Goal: Task Accomplishment & Management: Use online tool/utility

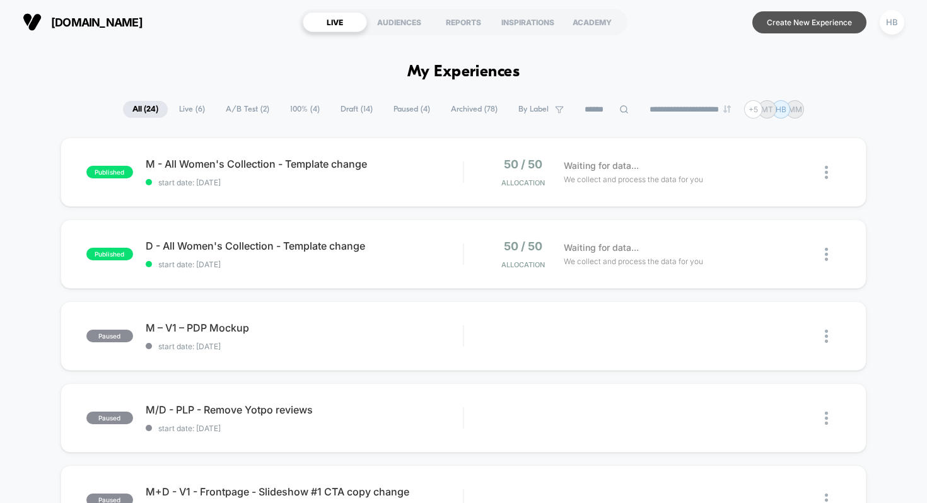
click at [782, 23] on button "Create New Experience" at bounding box center [809, 22] width 114 height 22
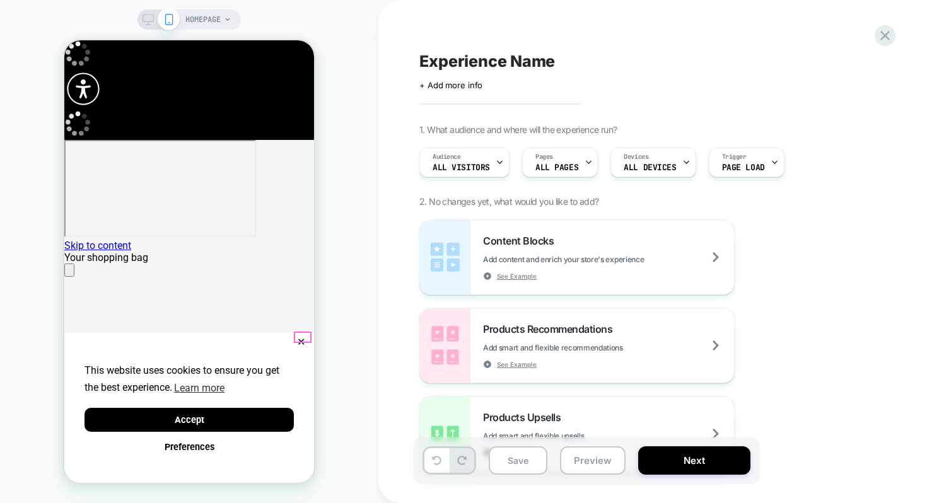
click at [302, 338] on button "✕" at bounding box center [301, 342] width 16 height 9
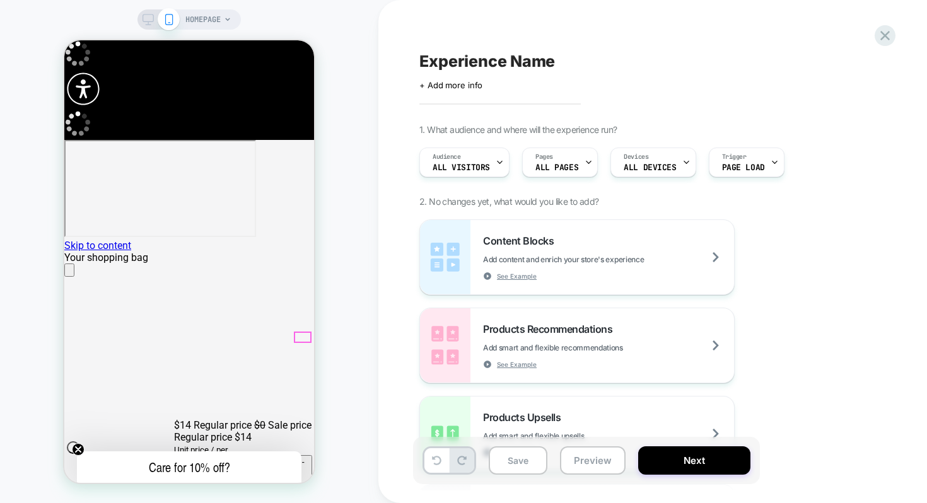
scroll to position [0, 250]
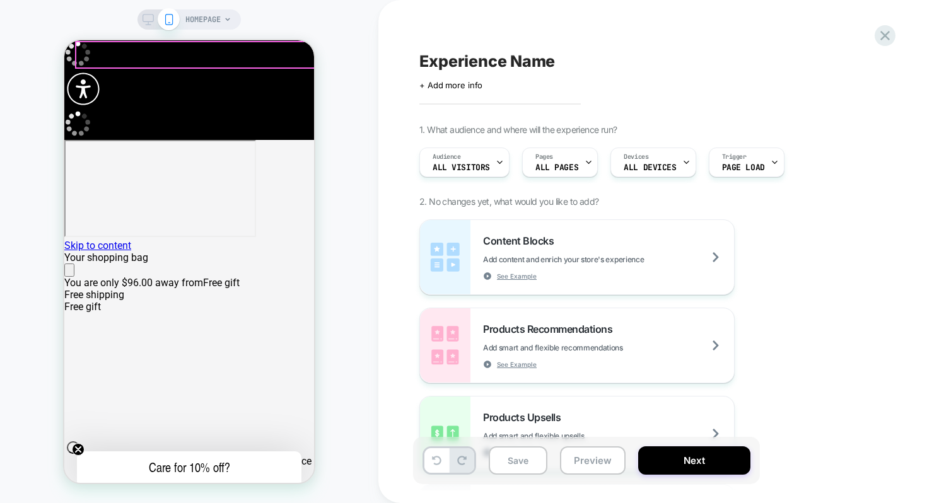
click at [69, 273] on icon "Close" at bounding box center [69, 273] width 0 height 0
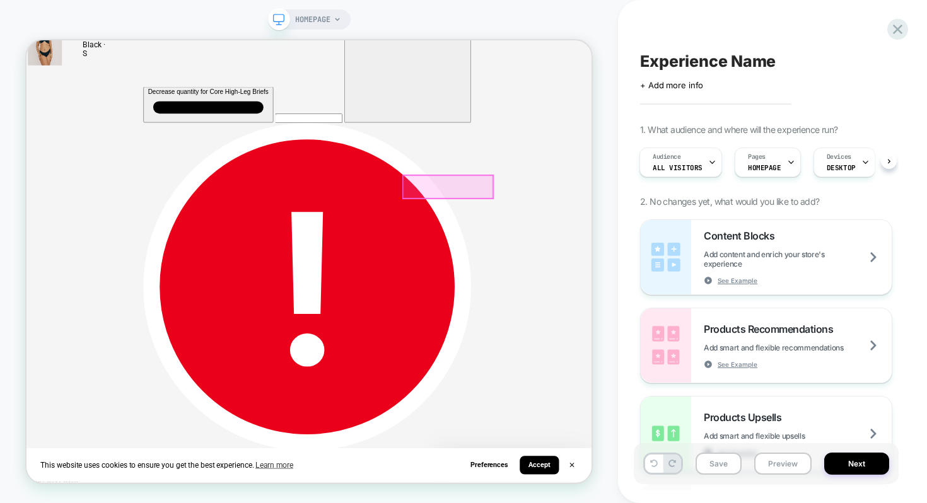
scroll to position [0, 754]
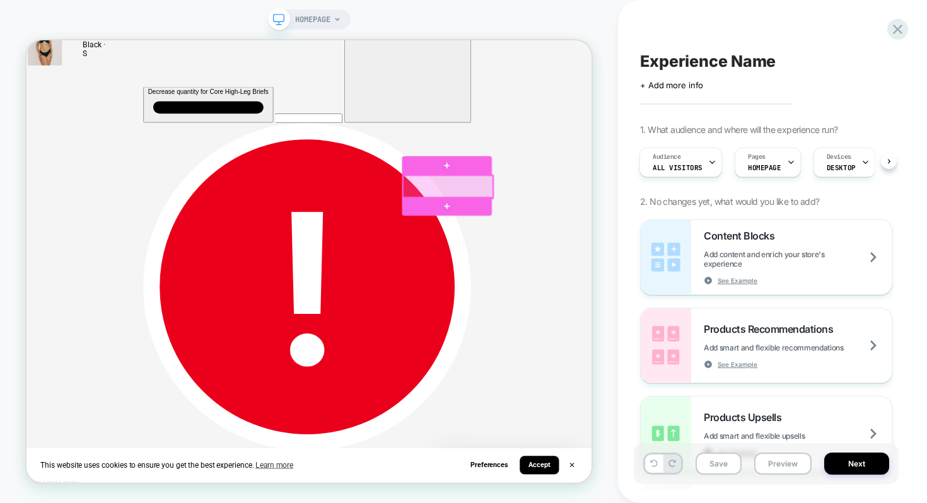
click at [611, 242] on div at bounding box center [589, 236] width 120 height 30
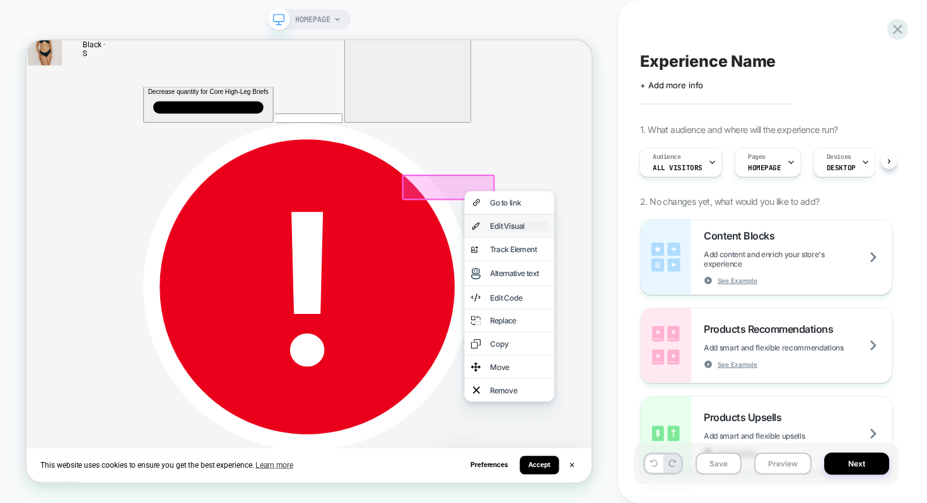
click at [670, 288] on div "Edit Visual" at bounding box center [683, 288] width 77 height 13
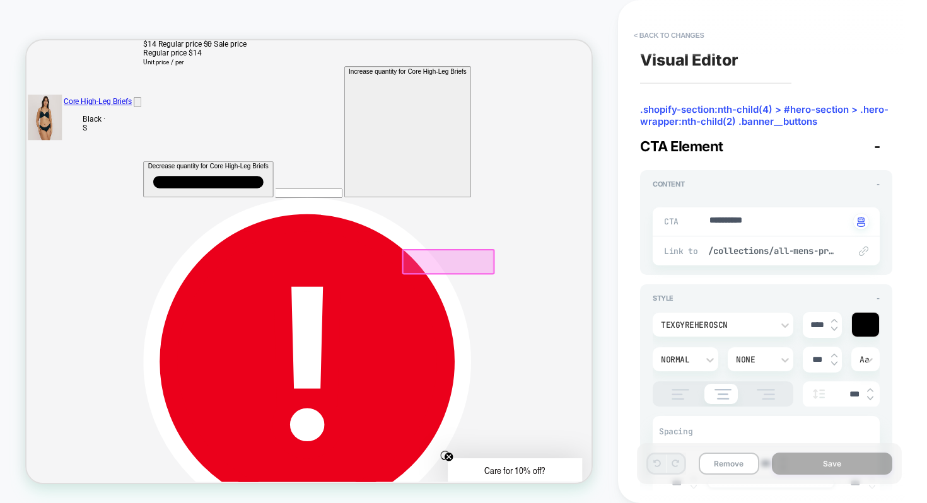
scroll to position [702, 0]
click at [737, 253] on span "/collections/all-mens-products" at bounding box center [772, 250] width 129 height 11
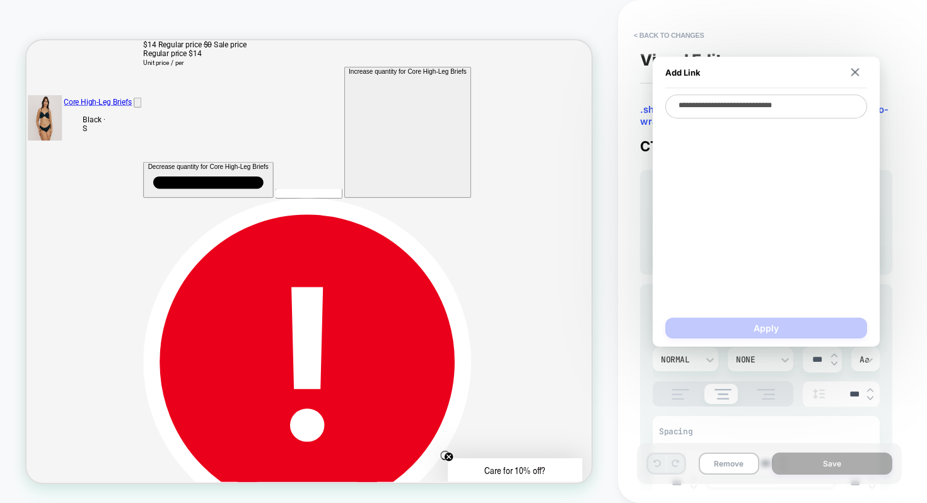
type textarea "*"
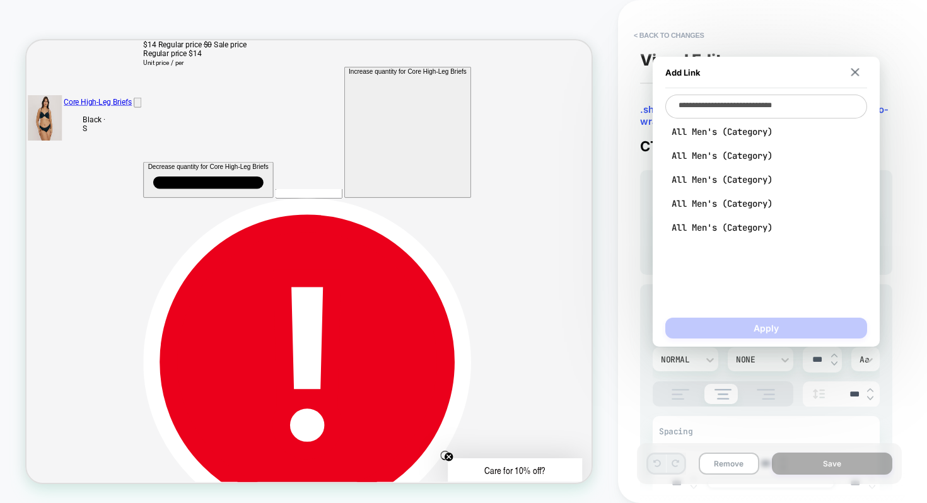
scroll to position [0, 1508]
click at [860, 68] on button at bounding box center [855, 72] width 12 height 9
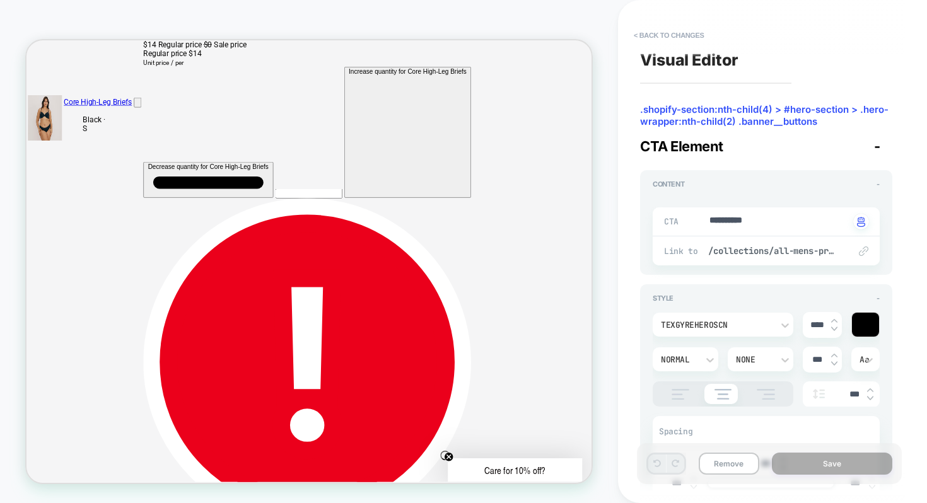
scroll to position [0, 0]
click at [646, 34] on button "< Back to changes" at bounding box center [669, 35] width 83 height 20
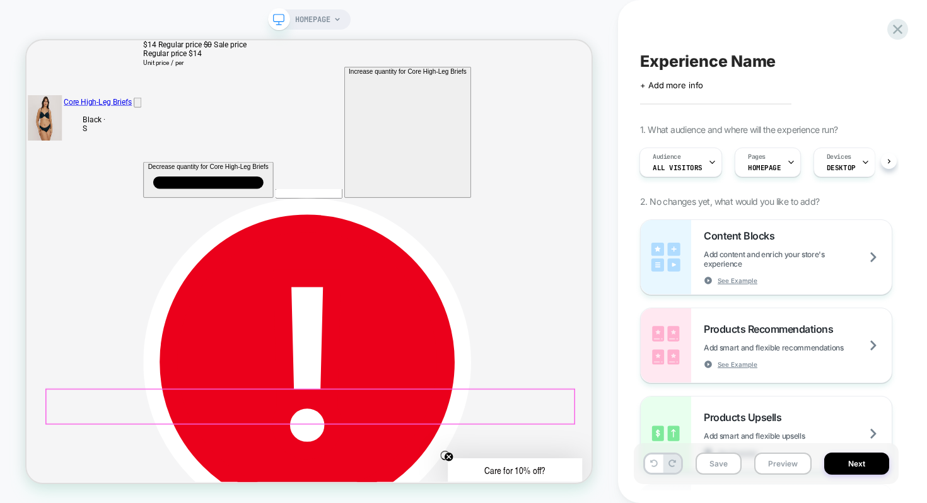
scroll to position [0, 754]
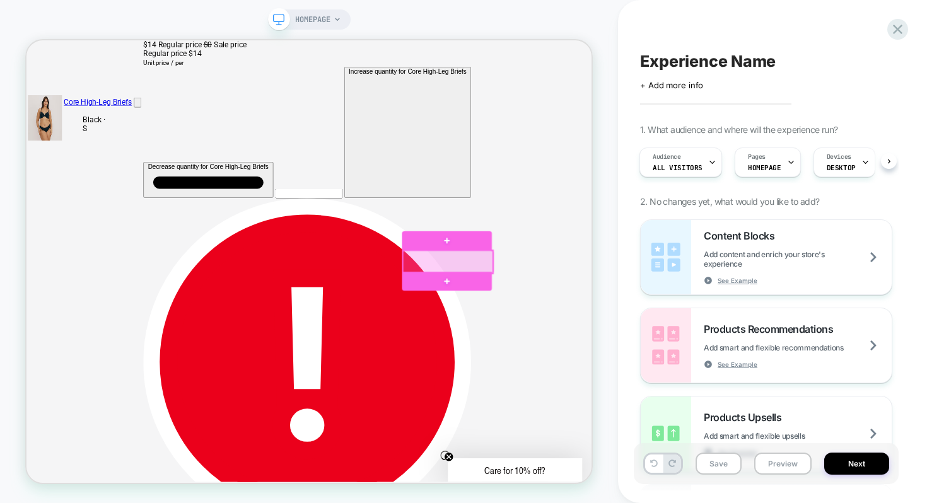
click at [633, 333] on div at bounding box center [589, 336] width 120 height 30
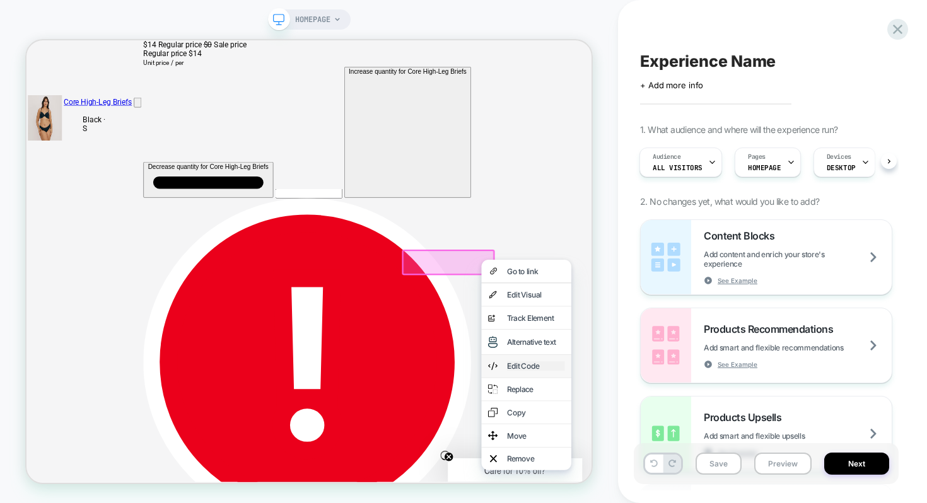
click at [688, 469] on div "Edit Code" at bounding box center [705, 475] width 77 height 13
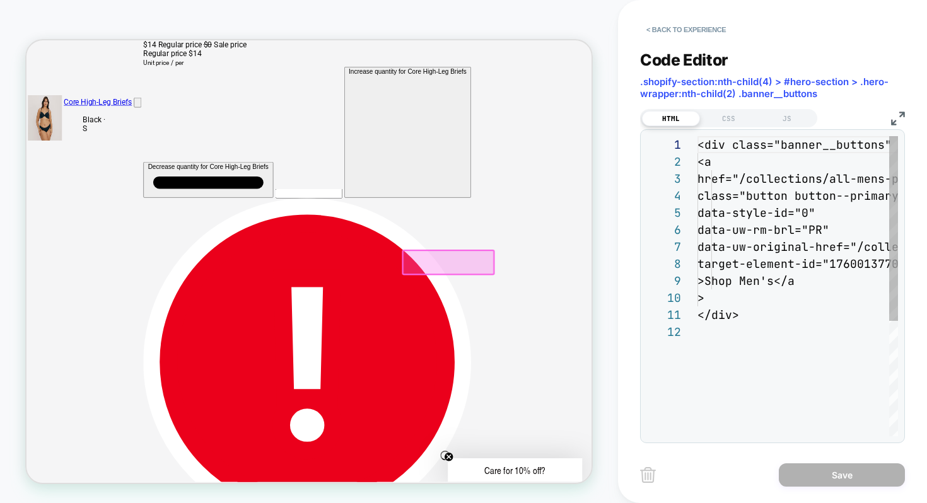
scroll to position [170, 0]
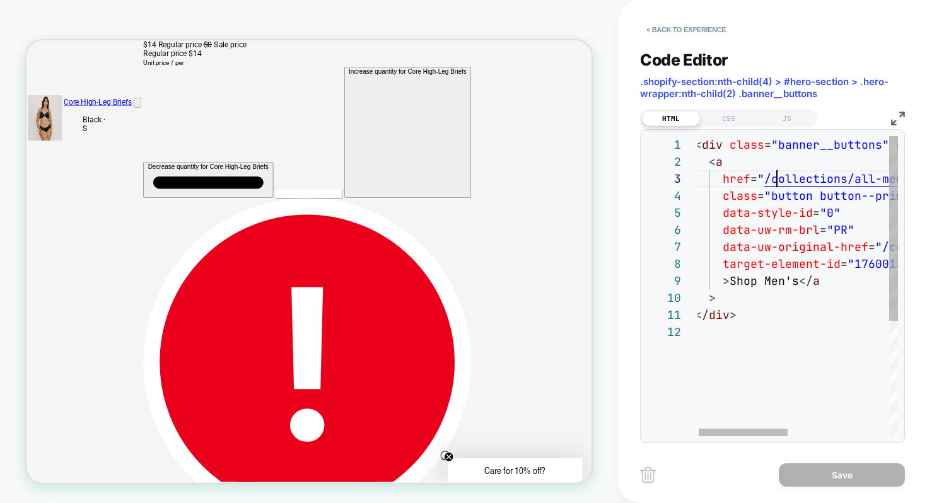
click at [780, 179] on div "< div class = "banner__buttons" data-style-id = "0" > < a href = " /collections…" at bounding box center [910, 380] width 431 height 488
click at [769, 177] on div "< div class = "banner__buttons" data-style-id = "0" > < a href = " /collections…" at bounding box center [910, 380] width 431 height 488
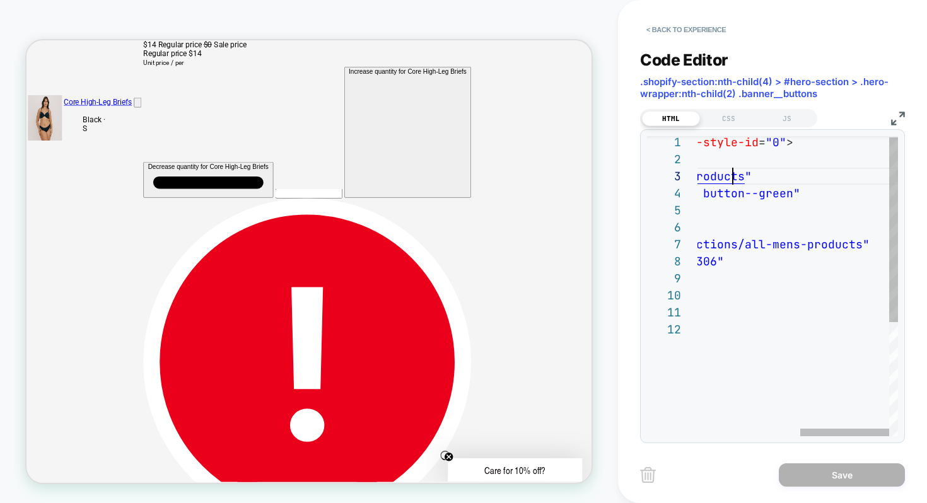
scroll to position [34, 266]
click at [735, 180] on div "< div class = "banner__buttons" data-style-id = "0" > < a href = " /collections…" at bounding box center [682, 378] width 431 height 488
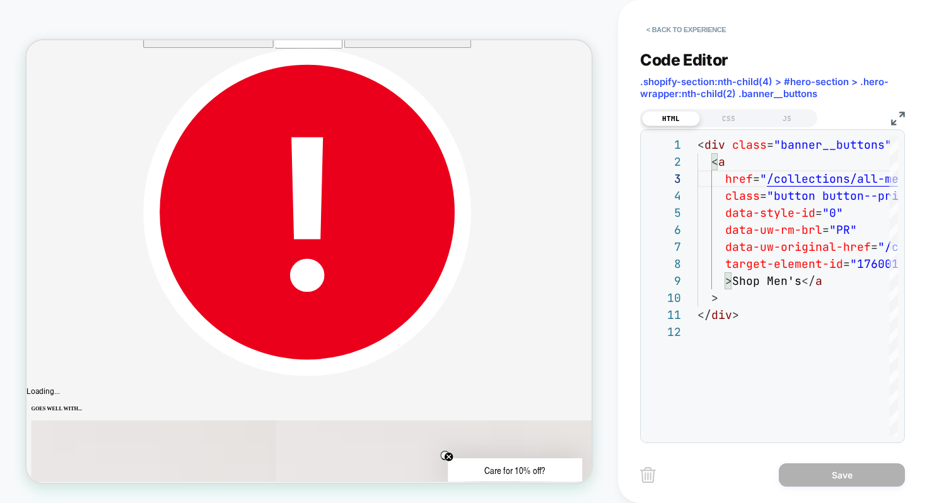
scroll to position [950, 0]
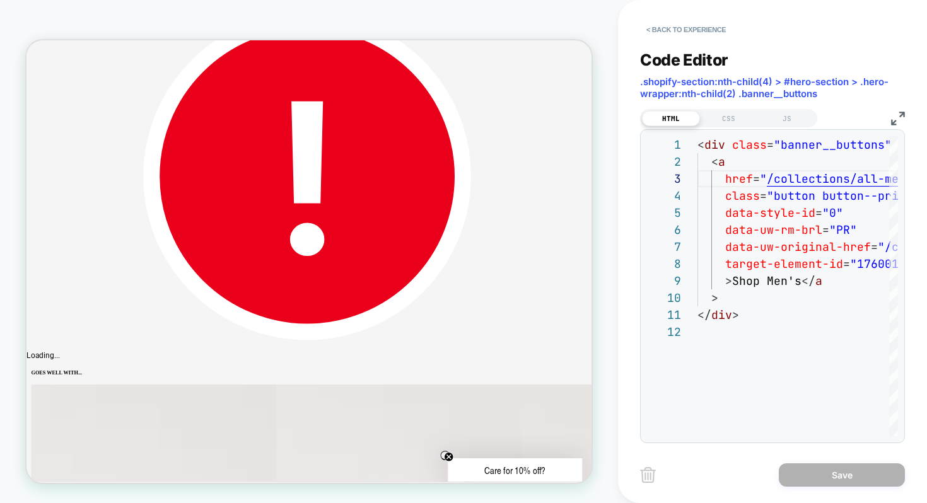
click at [648, 28] on button "< Back to experience" at bounding box center [686, 30] width 92 height 20
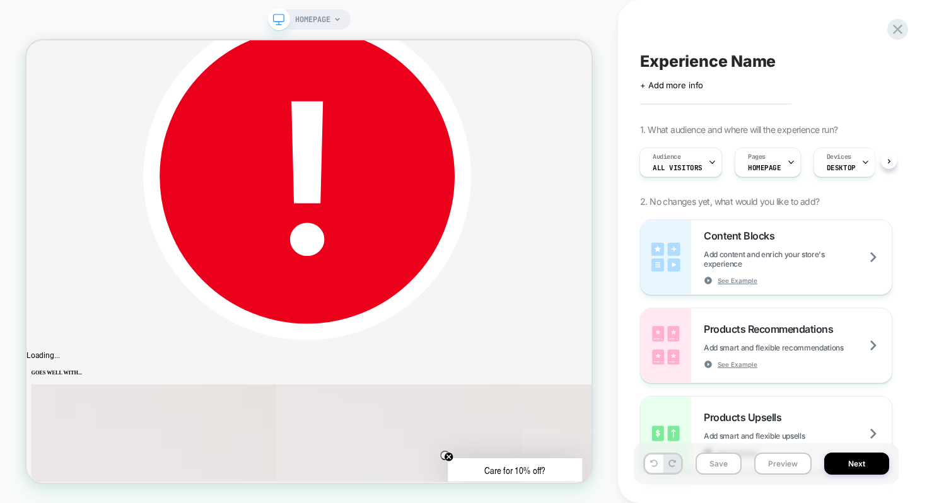
scroll to position [0, 0]
click at [880, 24] on div "Experience Name Click to edit experience details + Add more info 1. What audien…" at bounding box center [766, 252] width 265 height 478
click at [895, 28] on icon at bounding box center [897, 29] width 17 height 17
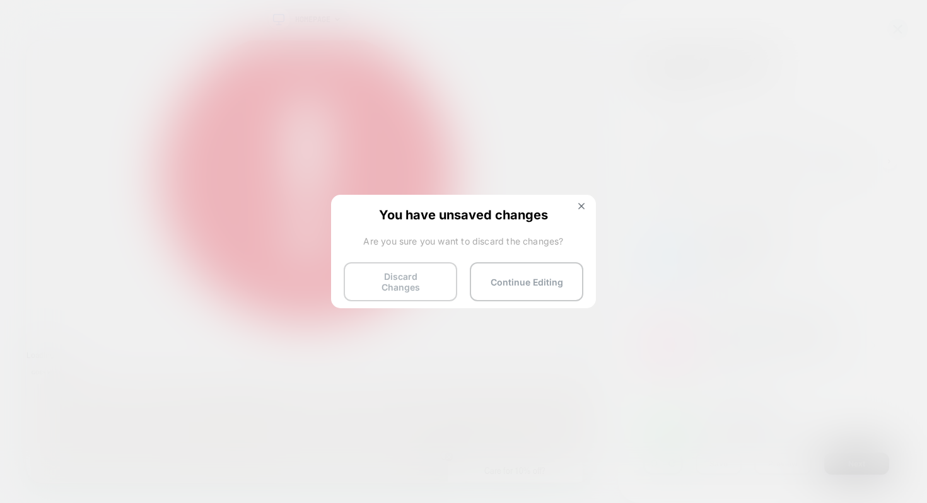
click at [452, 281] on button "Discard Changes" at bounding box center [401, 281] width 114 height 39
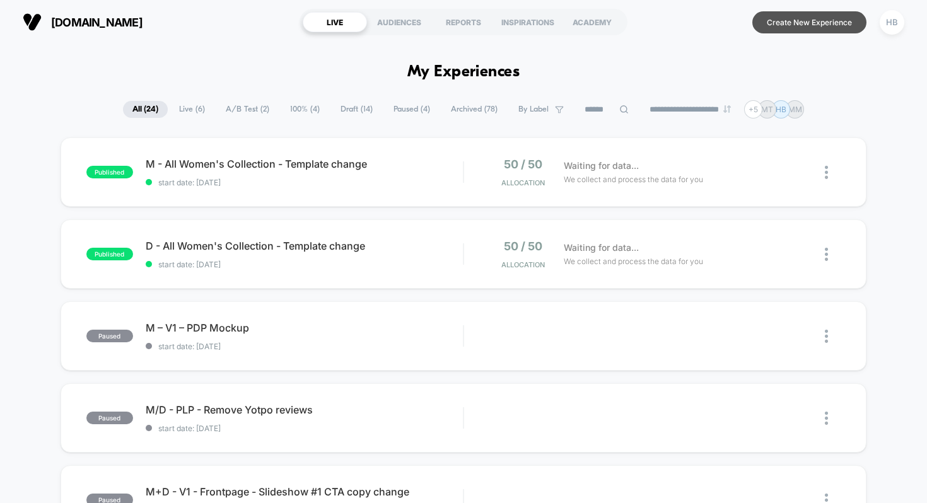
click at [810, 26] on button "Create New Experience" at bounding box center [809, 22] width 114 height 22
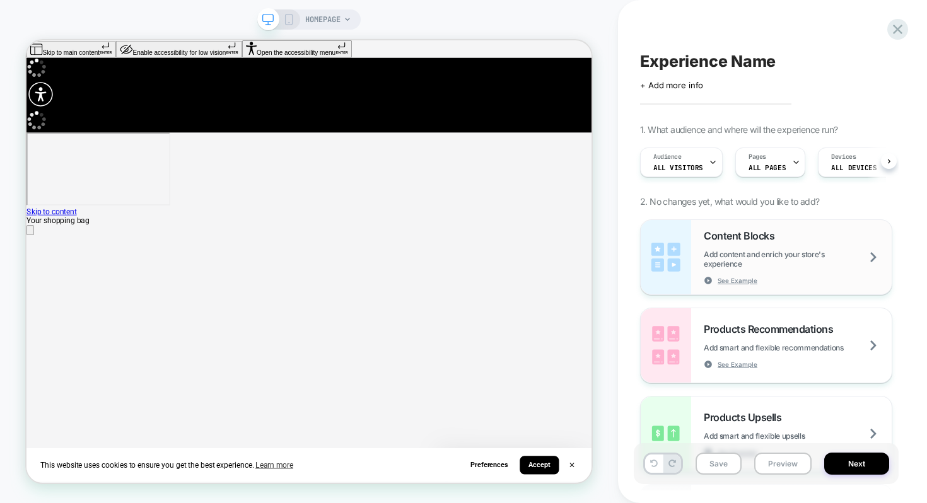
scroll to position [0, 1]
click at [874, 256] on span "Add content and enrich your store's experience" at bounding box center [798, 259] width 188 height 19
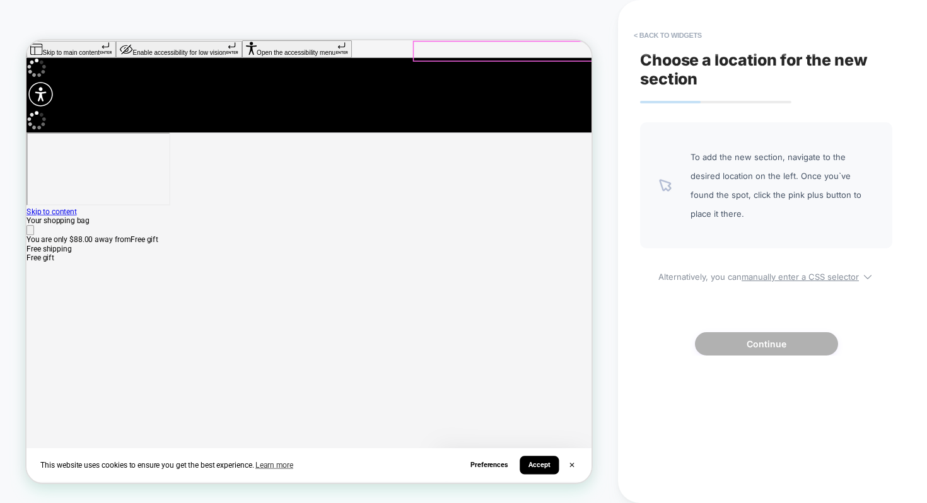
click at [32, 296] on icon "Close" at bounding box center [32, 296] width 0 height 0
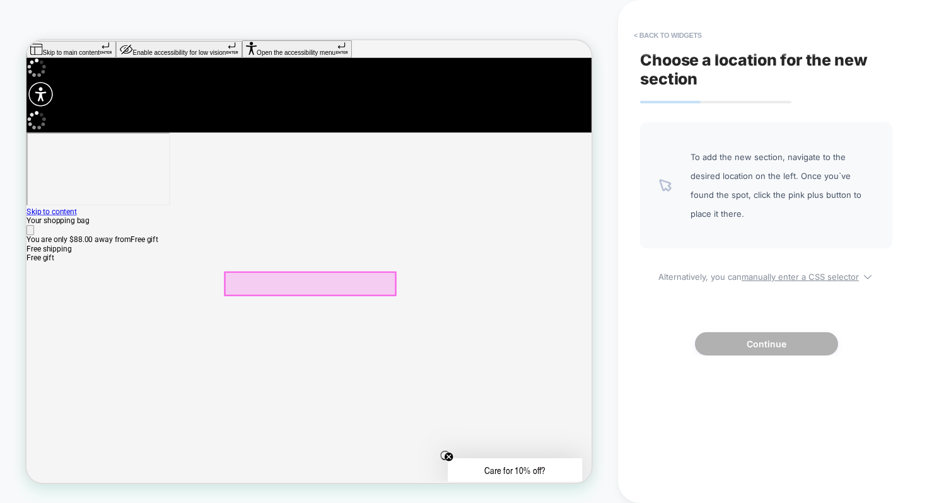
click at [500, 379] on div at bounding box center [403, 379] width 227 height 0
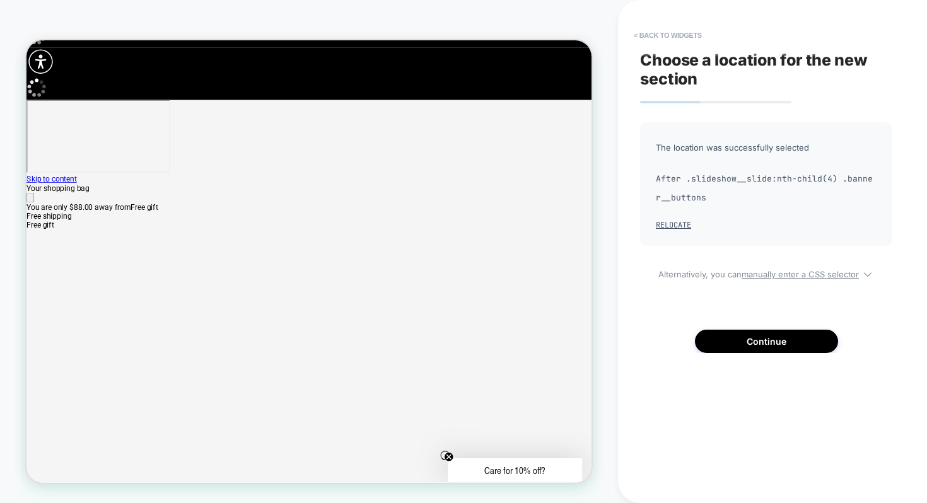
scroll to position [0, 754]
click at [773, 352] on button "Continue" at bounding box center [766, 341] width 143 height 23
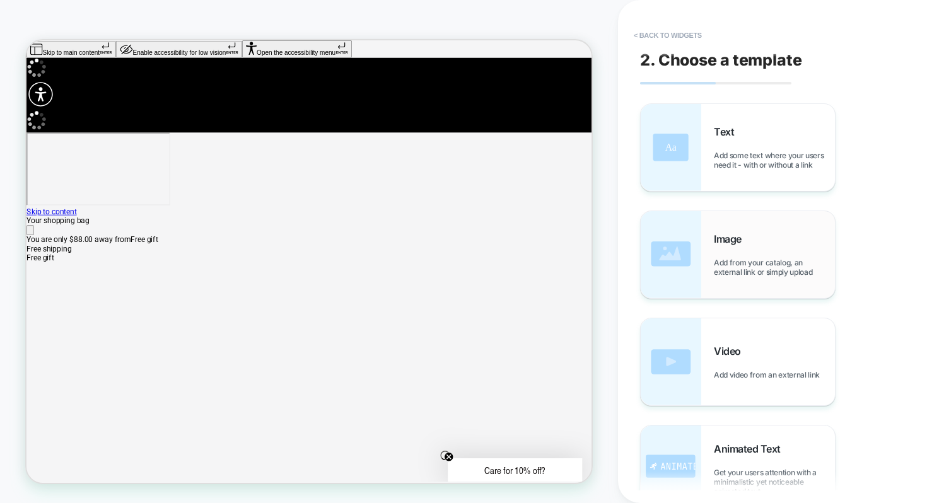
scroll to position [0, 1508]
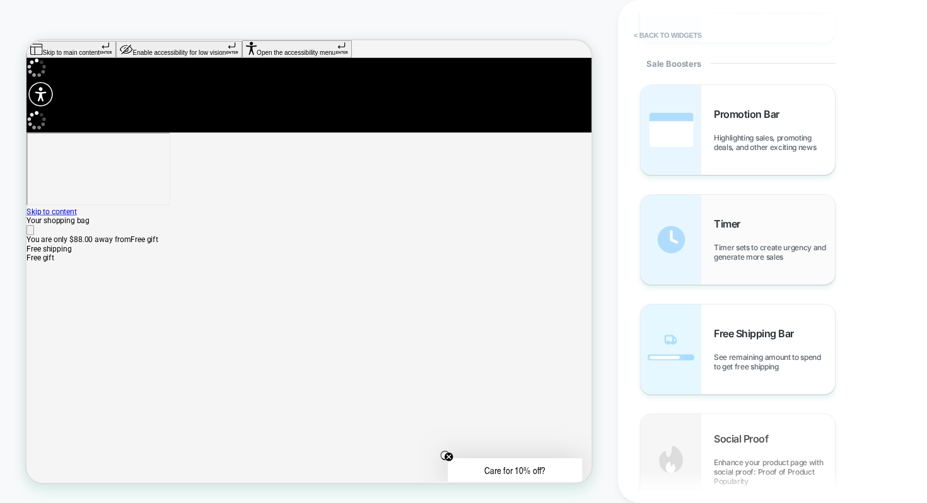
scroll to position [0, 1]
click at [763, 271] on div "Timer Timer sets to create urgency and generate more sales" at bounding box center [738, 240] width 194 height 90
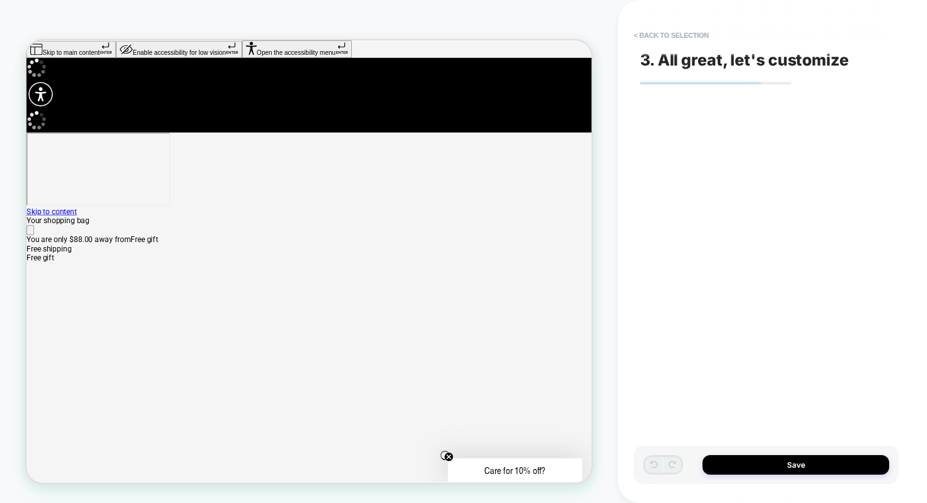
scroll to position [0, 0]
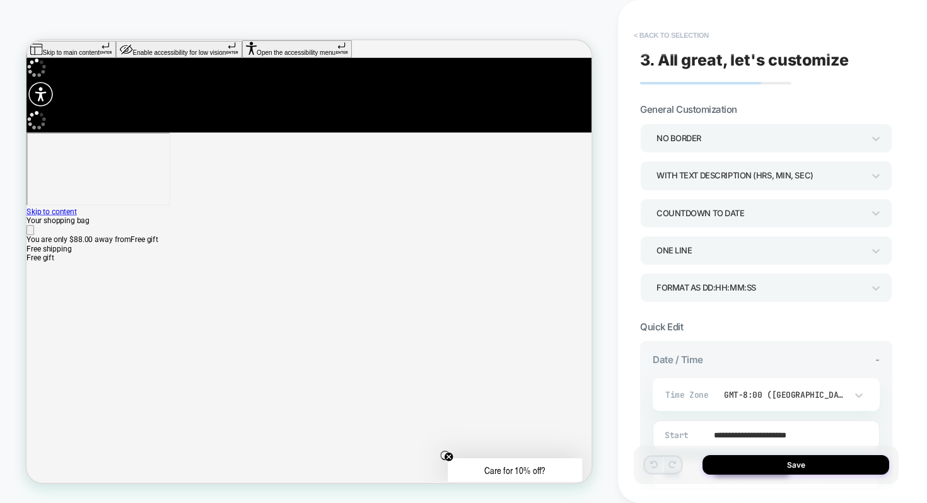
click at [669, 30] on button "< Back to selection" at bounding box center [672, 35] width 88 height 20
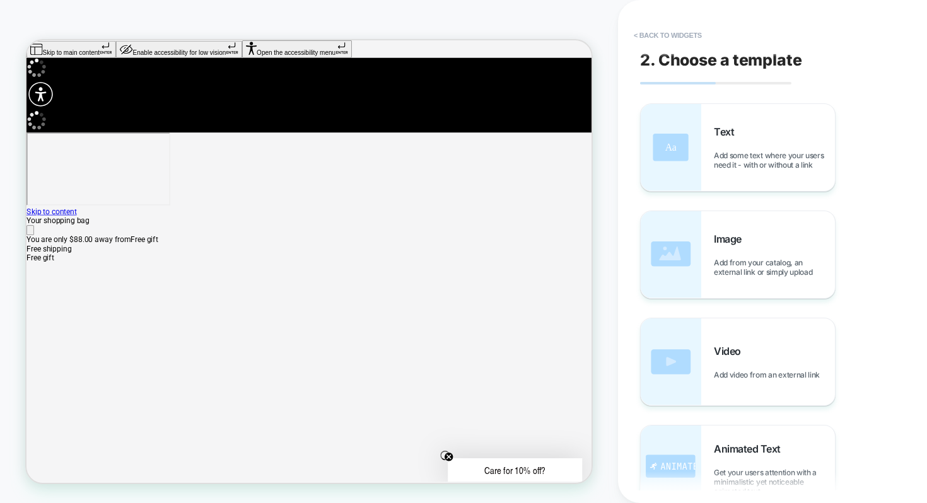
scroll to position [0, 1508]
click at [776, 237] on div "Image Add from your catalog, an external link or simply upload" at bounding box center [774, 255] width 121 height 44
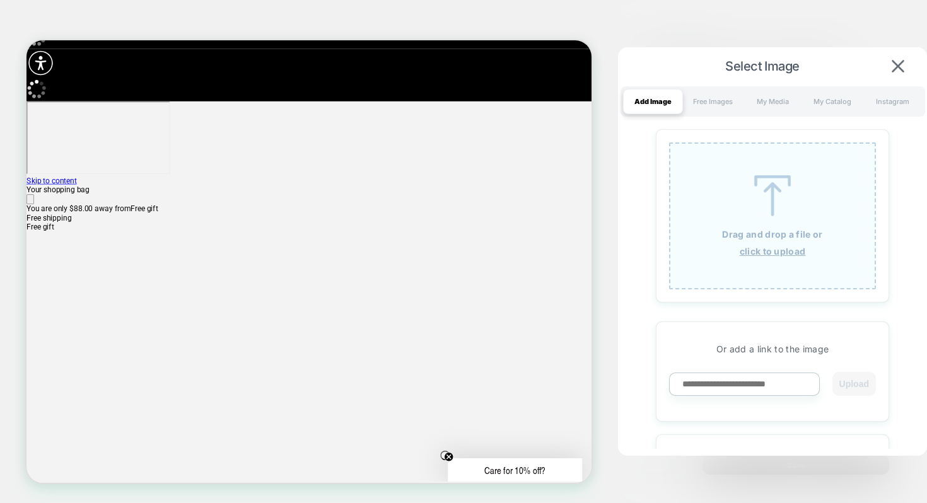
scroll to position [2, 754]
click at [896, 78] on div "Select Image Add Image Free Images My Media My Catalog Instagram Drag and drop …" at bounding box center [772, 255] width 309 height 416
click at [897, 61] on button at bounding box center [898, 68] width 20 height 14
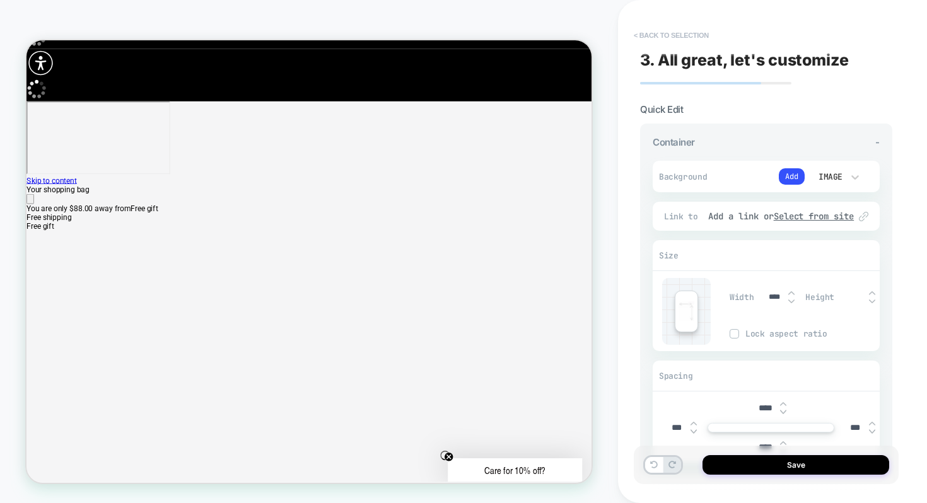
click at [655, 35] on button "< Back to selection" at bounding box center [672, 35] width 88 height 20
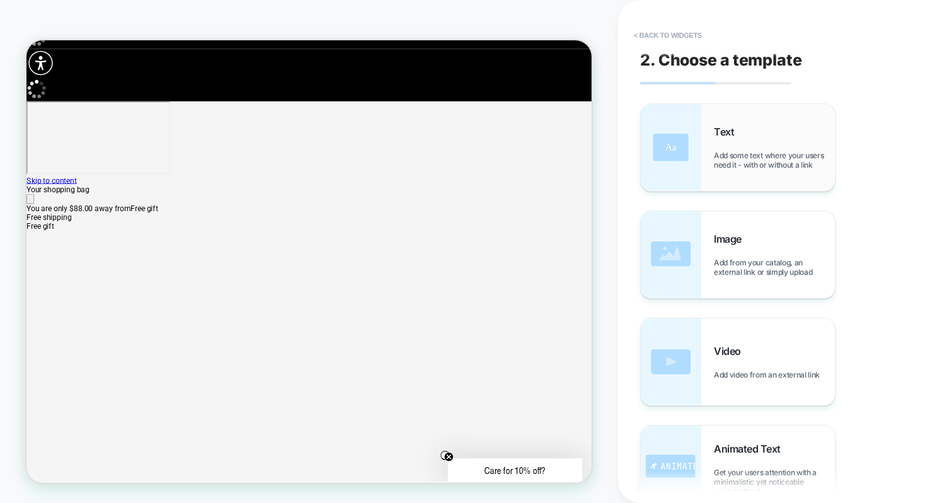
scroll to position [44, 0]
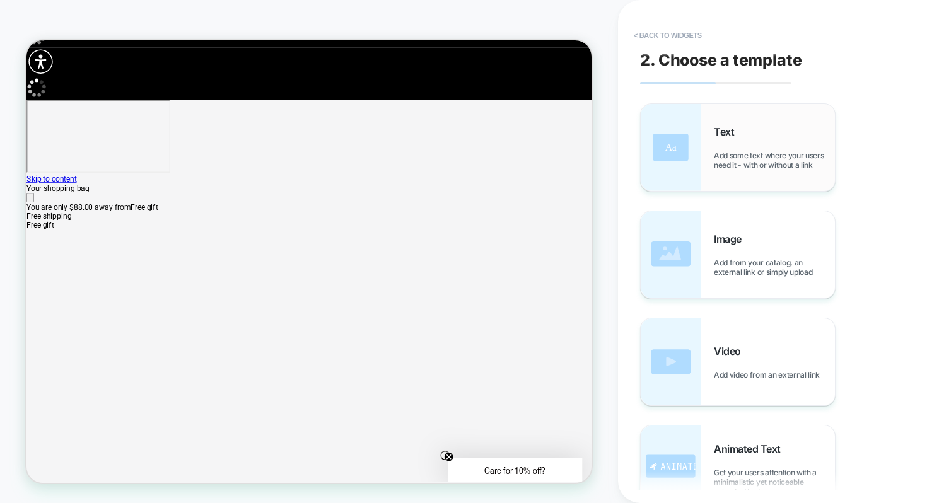
click at [749, 158] on span "Add some text where your users need it - with or without a link" at bounding box center [774, 160] width 121 height 19
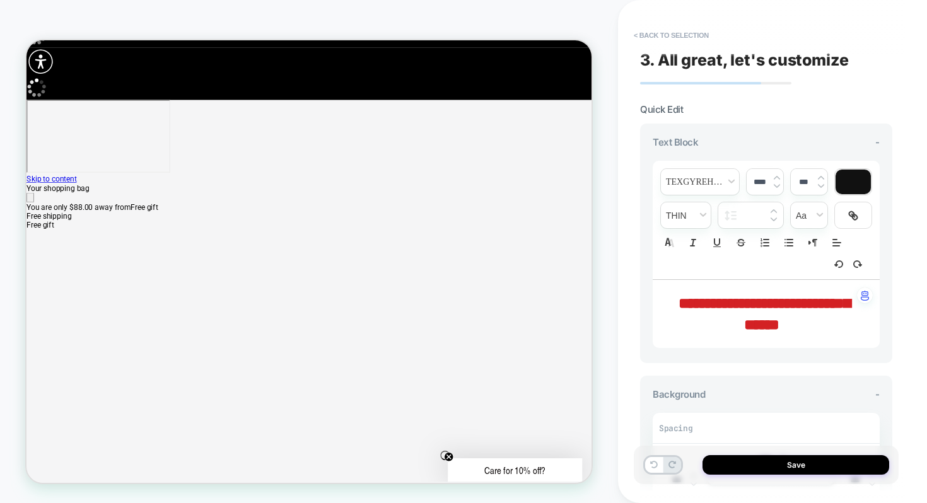
scroll to position [0, 0]
click at [654, 30] on button "< Back to selection" at bounding box center [672, 35] width 88 height 20
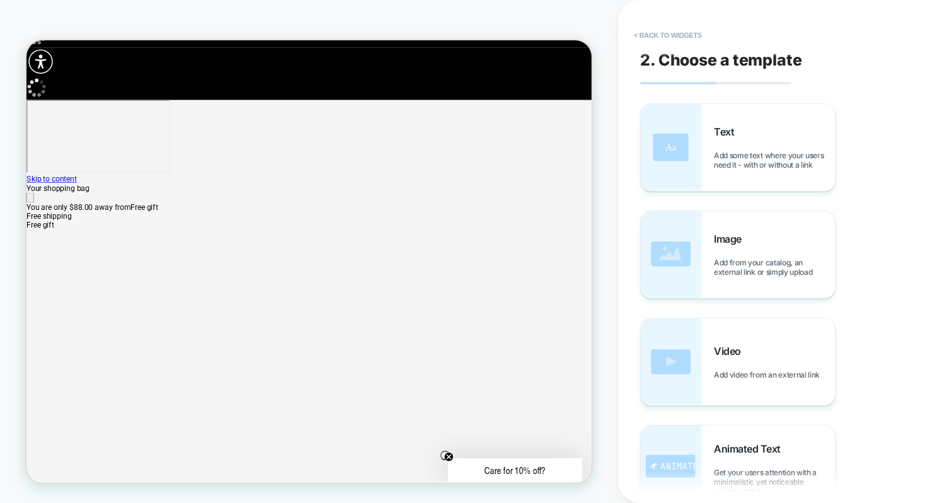
click at [654, 30] on button "< Back to widgets" at bounding box center [668, 35] width 81 height 20
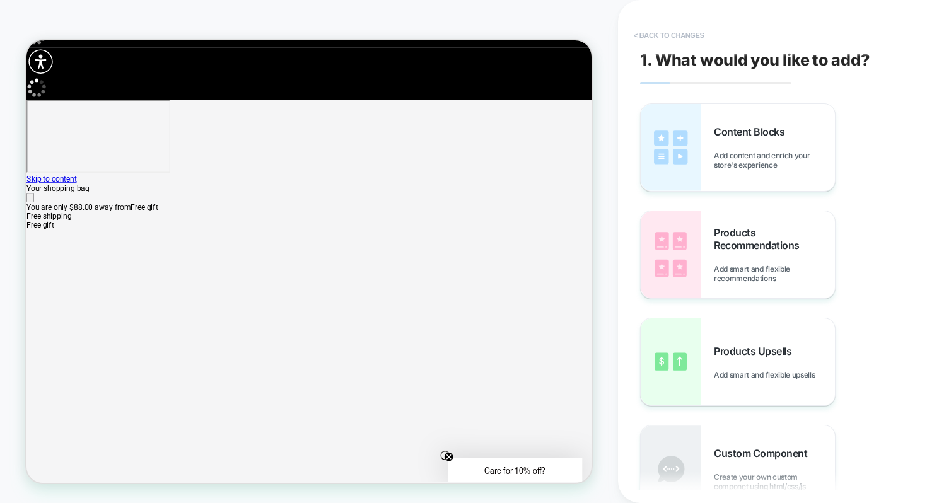
scroll to position [0, 754]
click at [655, 31] on button "< Back to changes" at bounding box center [669, 35] width 83 height 20
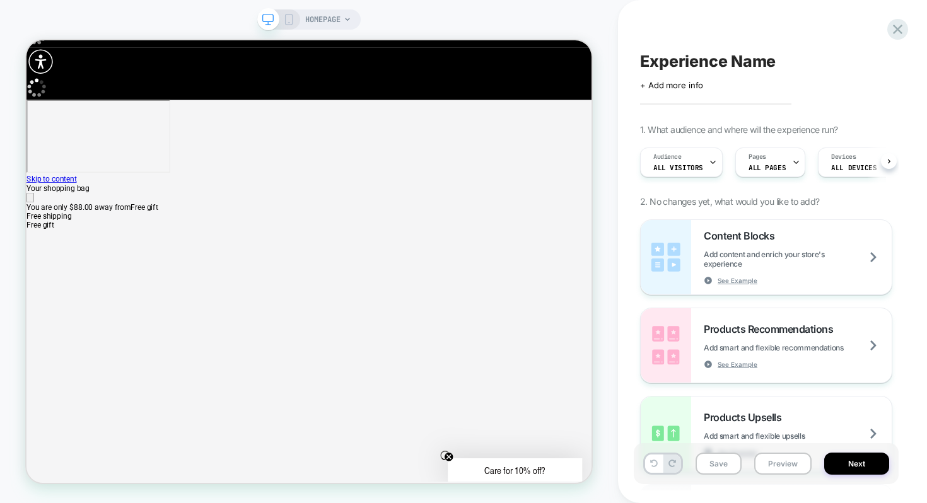
scroll to position [0, 1]
click at [901, 35] on icon at bounding box center [897, 29] width 17 height 17
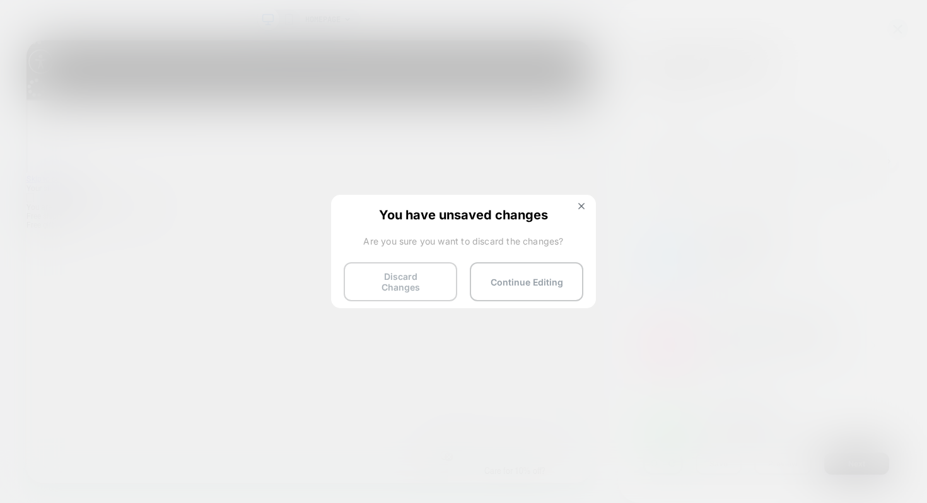
click at [418, 284] on button "Discard Changes" at bounding box center [401, 281] width 114 height 39
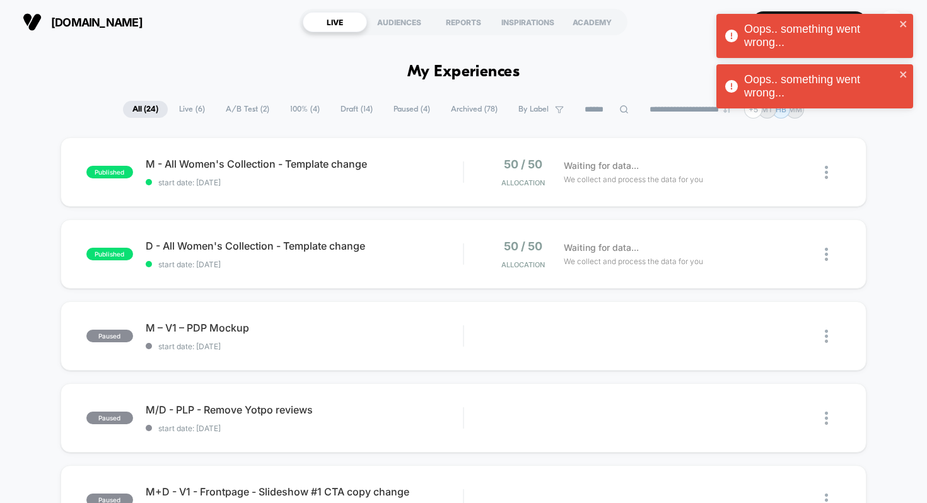
scroll to position [221, 0]
